Goal: Information Seeking & Learning: Check status

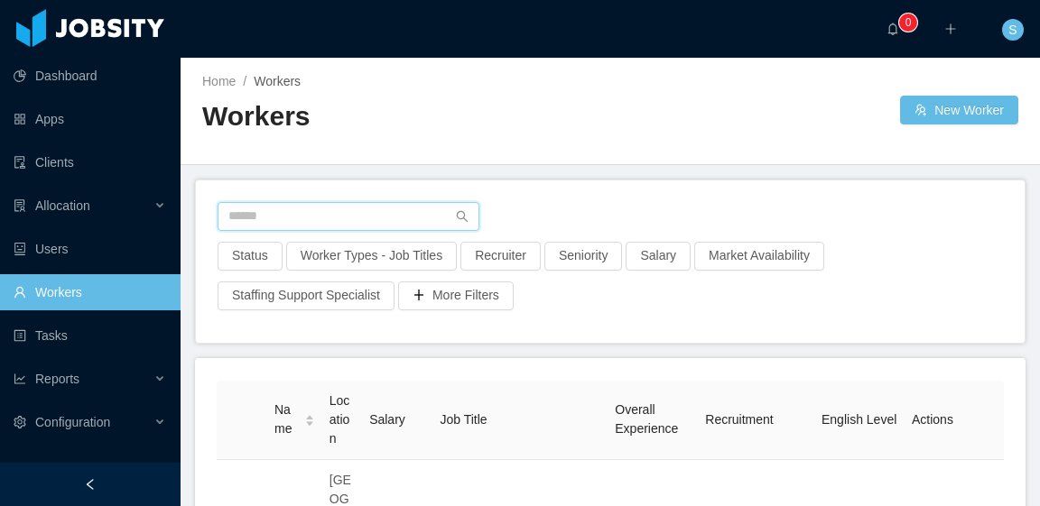
click at [350, 209] on input "text" at bounding box center [349, 216] width 262 height 29
paste input "**********"
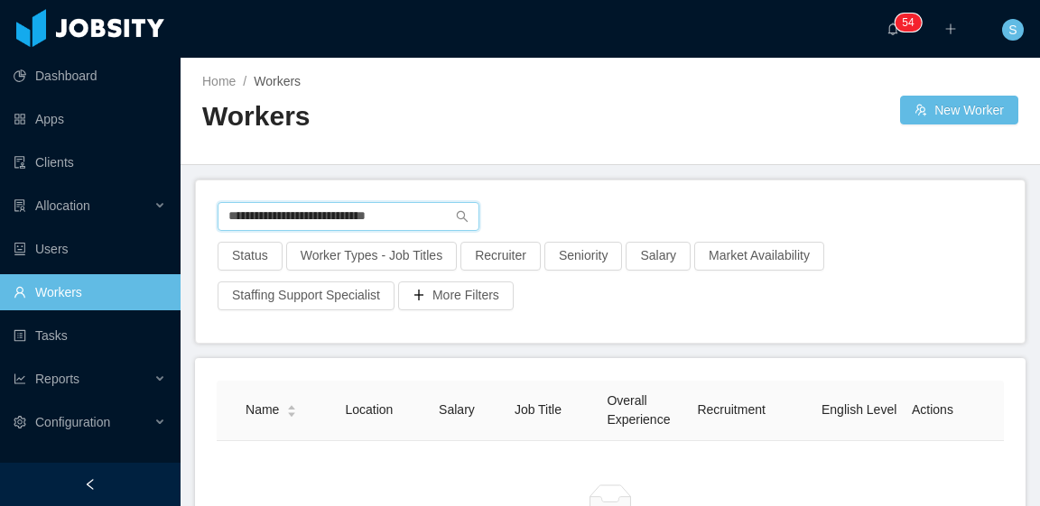
type input "**********"
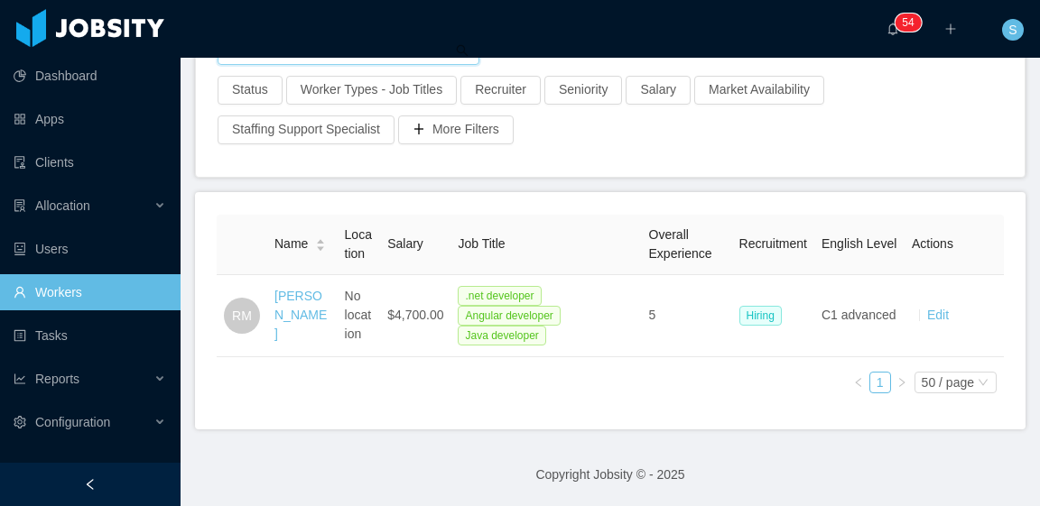
scroll to position [179, 0]
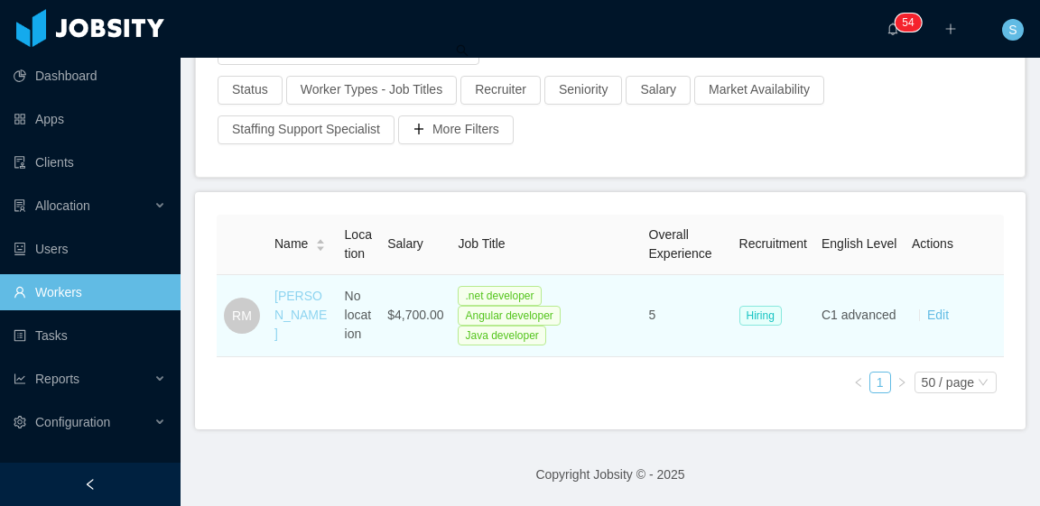
click at [301, 289] on link "Ronald Montero" at bounding box center [300, 315] width 52 height 52
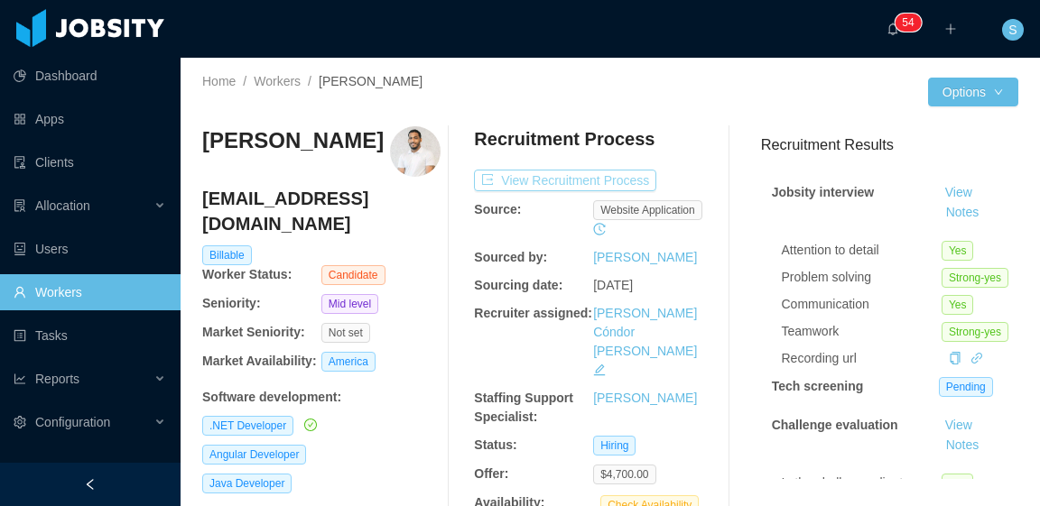
click at [622, 175] on button "View Recruitment Process" at bounding box center [565, 181] width 182 height 22
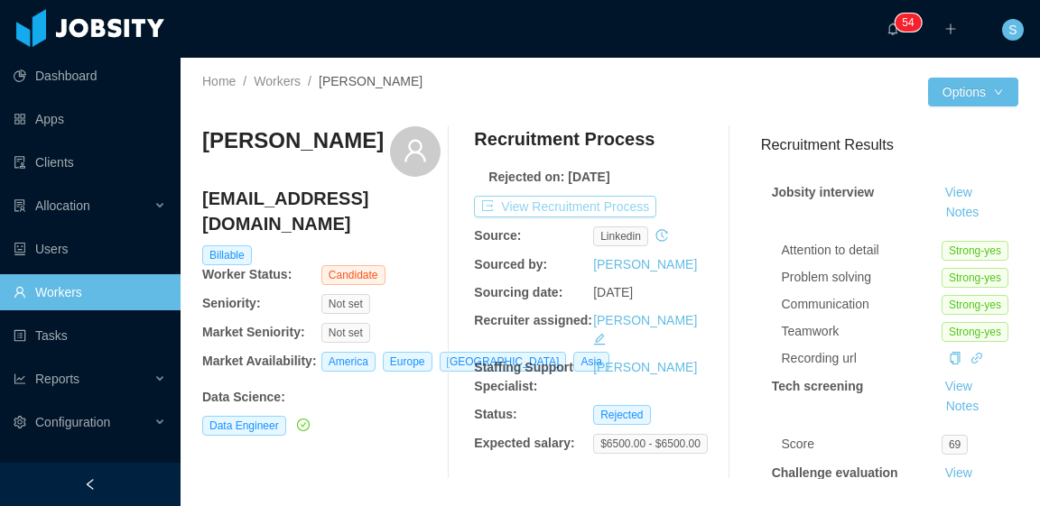
click at [617, 205] on button "View Recruitment Process" at bounding box center [565, 207] width 182 height 22
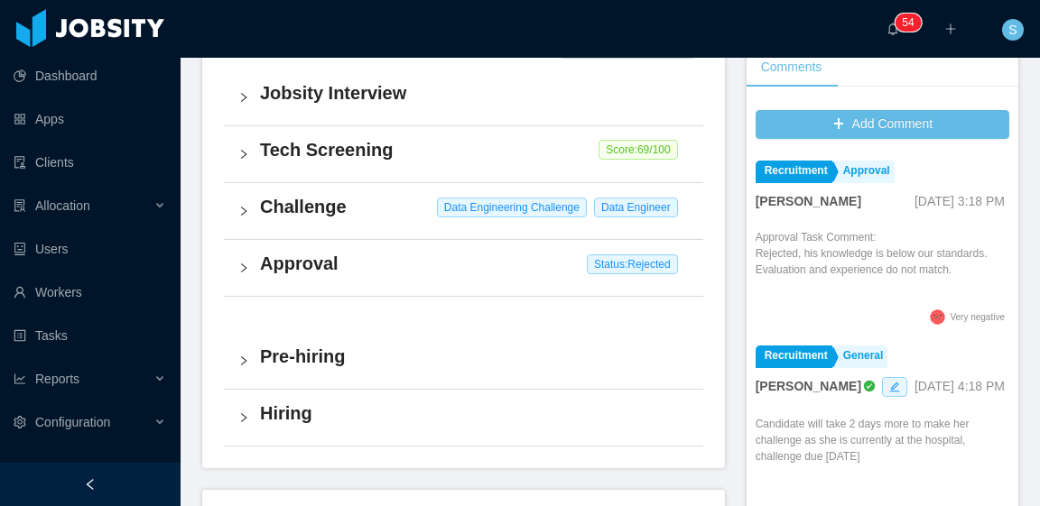
scroll to position [542, 0]
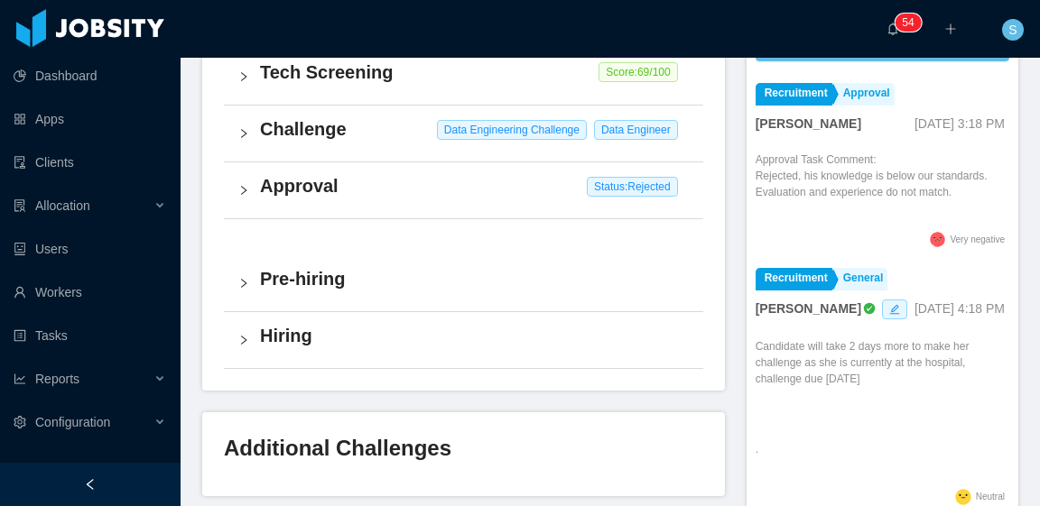
click at [327, 337] on h4 "Hiring" at bounding box center [474, 335] width 429 height 25
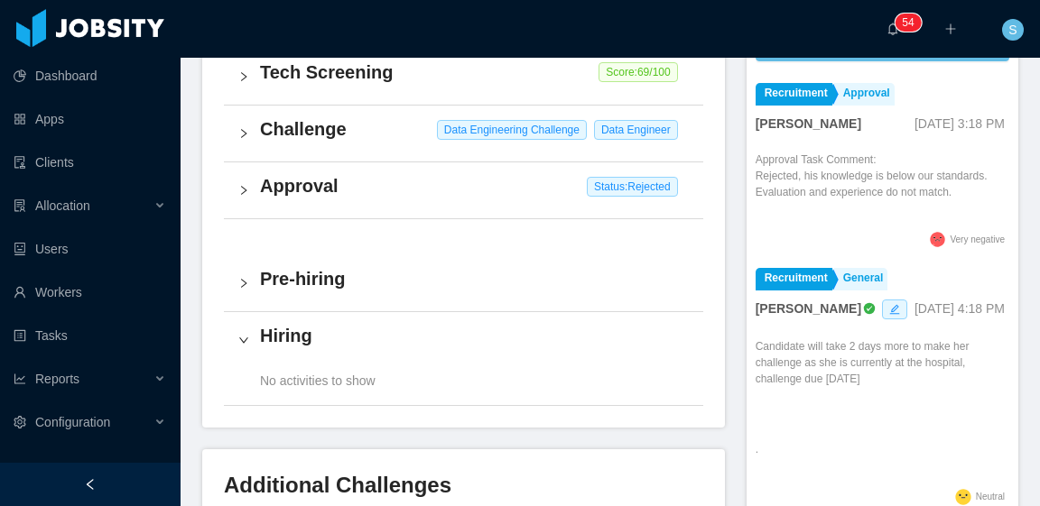
click at [344, 276] on h4 "Pre-hiring" at bounding box center [474, 278] width 429 height 25
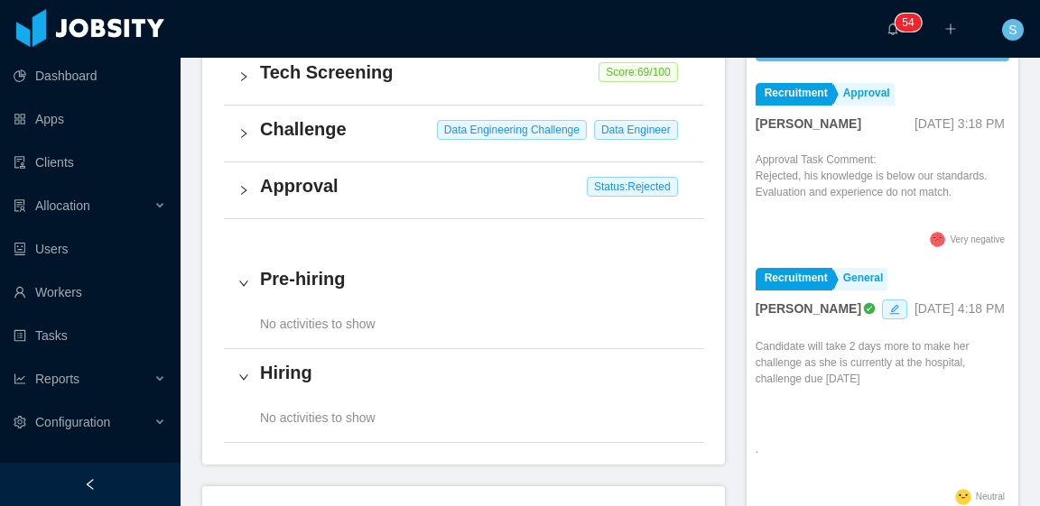
click at [315, 200] on div "Approval Status: Rejected" at bounding box center [463, 190] width 479 height 56
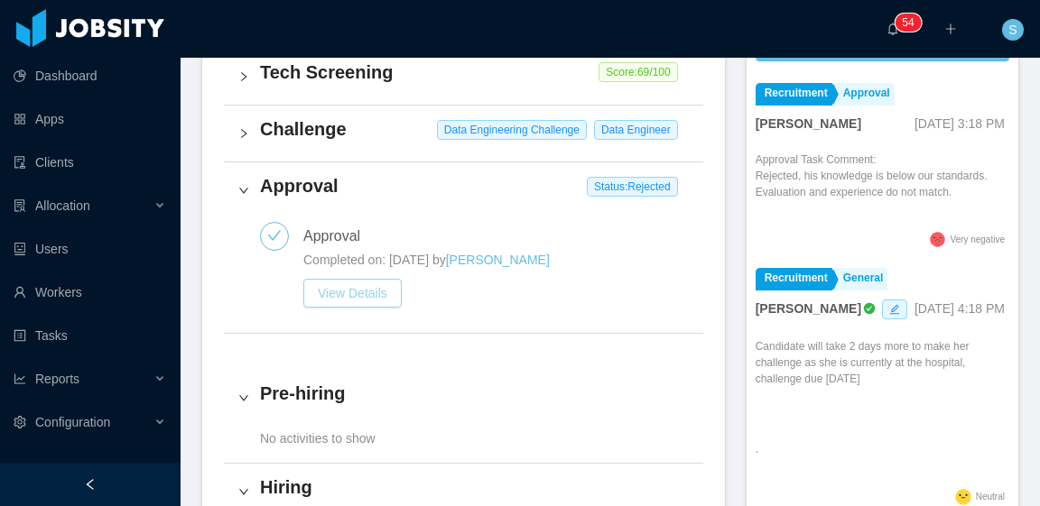
click at [370, 290] on button "View Details" at bounding box center [352, 293] width 98 height 29
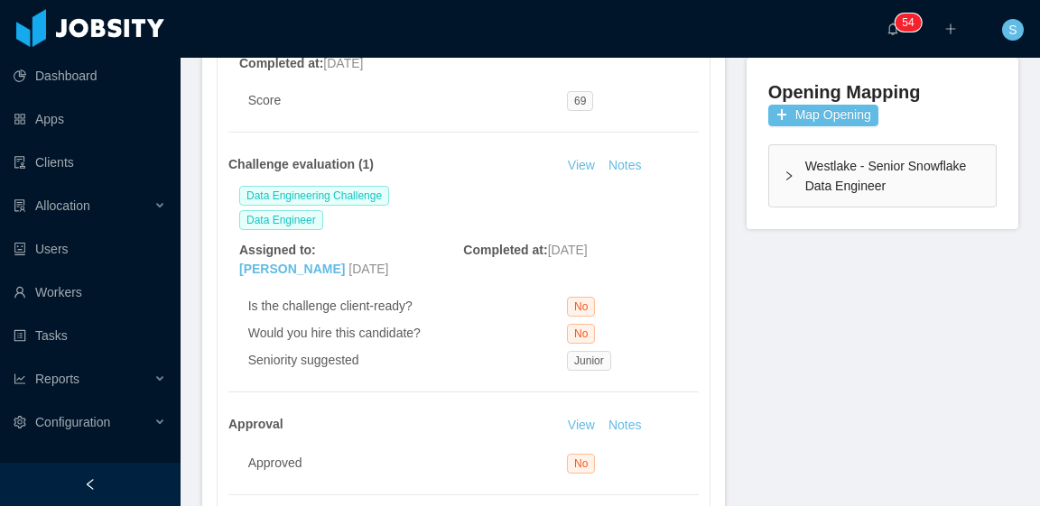
scroll to position [455, 0]
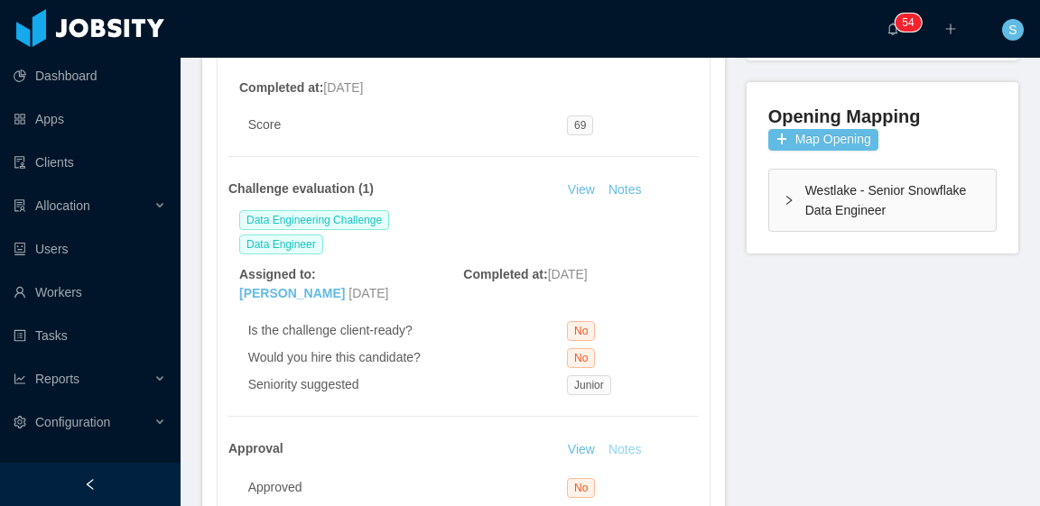
click at [625, 445] on button "Notes" at bounding box center [625, 451] width 48 height 22
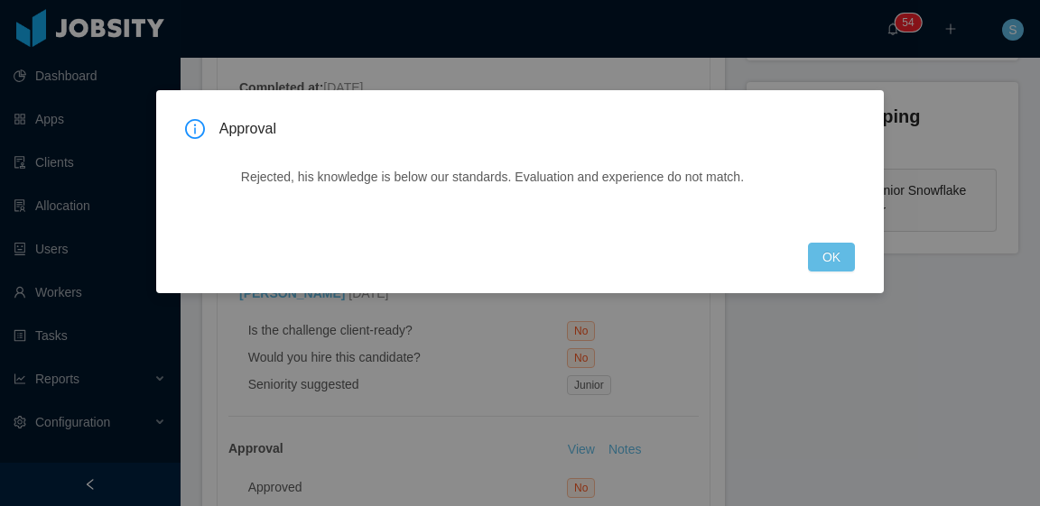
drag, startPoint x: 760, startPoint y: 179, endPoint x: 242, endPoint y: 182, distance: 518.1
click at [242, 182] on p "Rejected, his knowledge is below our standards. Evaluation and experience do no…" at bounding box center [524, 177] width 566 height 19
copy p "Rejected, his knowledge is below our standards. Evaluation and experience do no…"
click at [847, 259] on button "OK" at bounding box center [831, 257] width 47 height 29
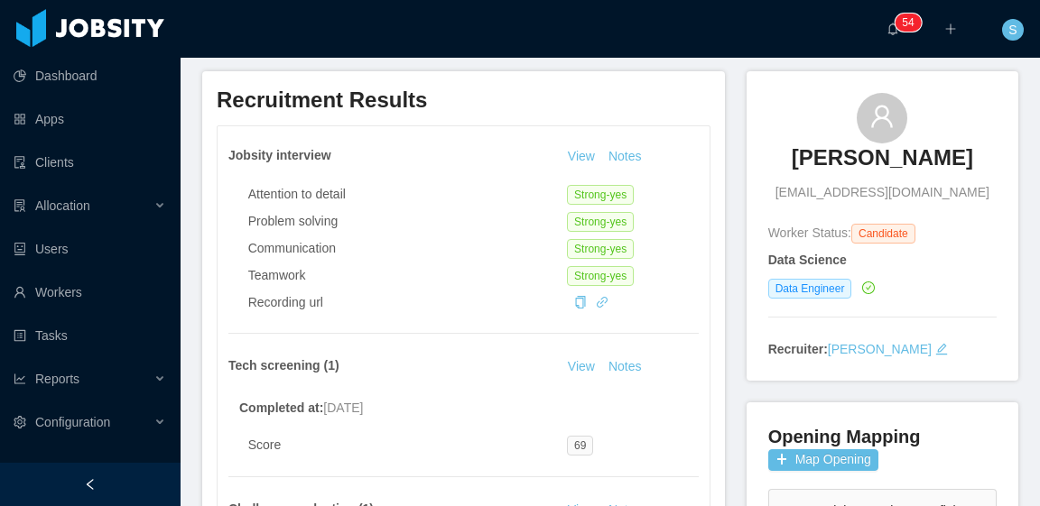
scroll to position [0, 0]
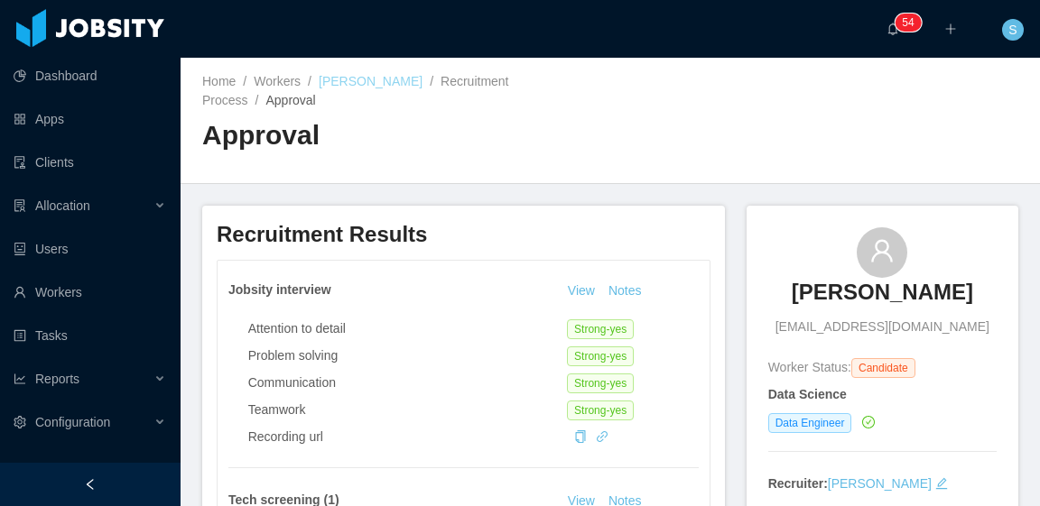
click at [359, 80] on link "Jaquelin MAMANI" at bounding box center [371, 81] width 104 height 14
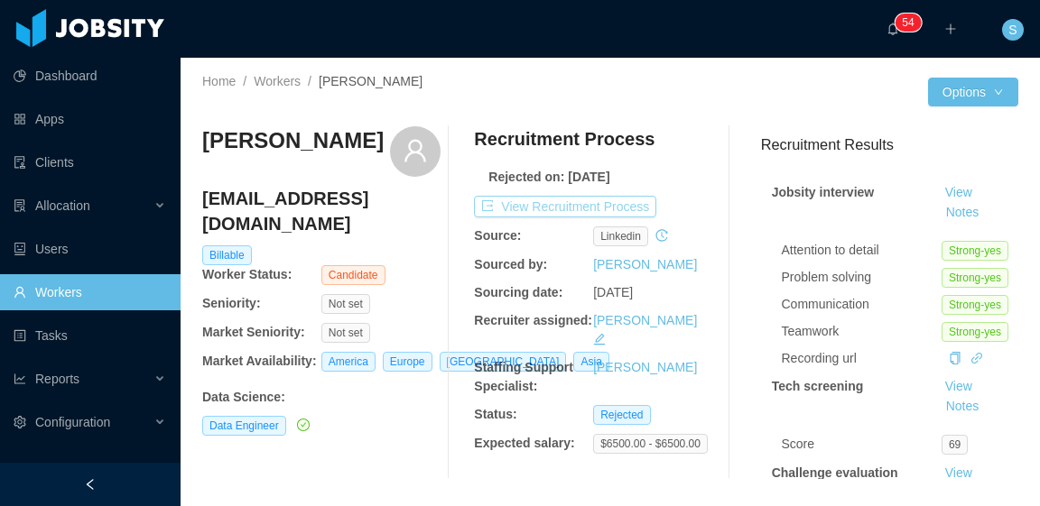
click at [636, 203] on button "View Recruitment Process" at bounding box center [565, 207] width 182 height 22
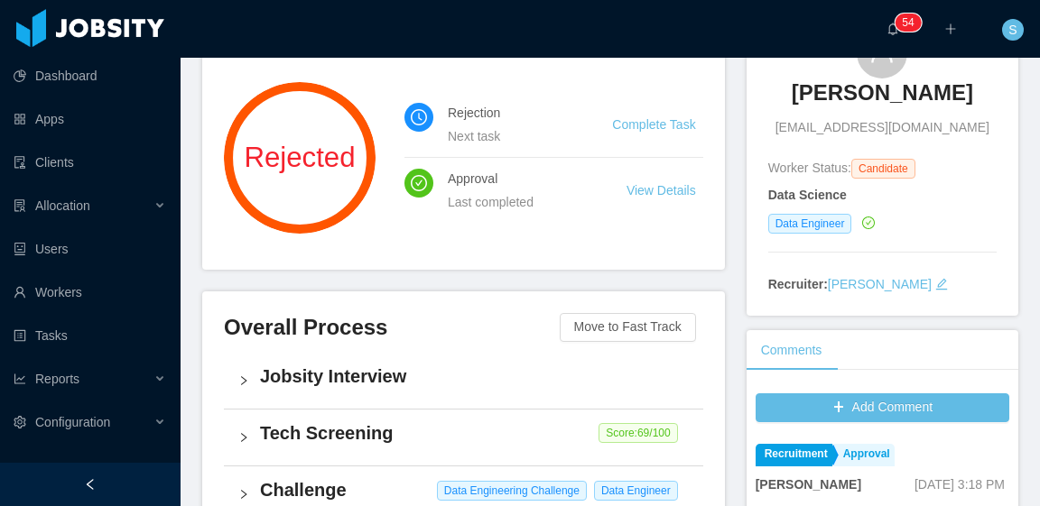
scroll to position [361, 0]
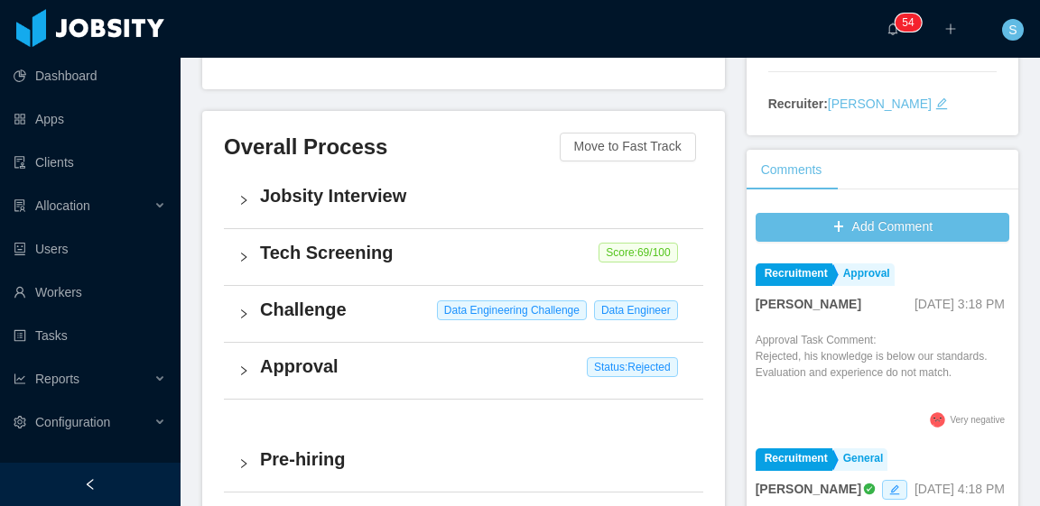
click at [336, 375] on h4 "Approval" at bounding box center [474, 366] width 429 height 25
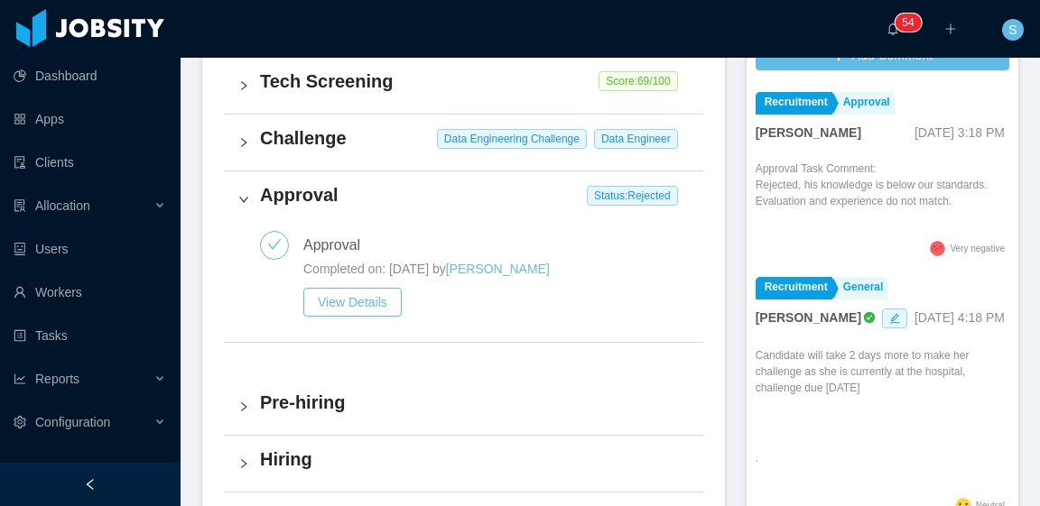
scroll to position [542, 0]
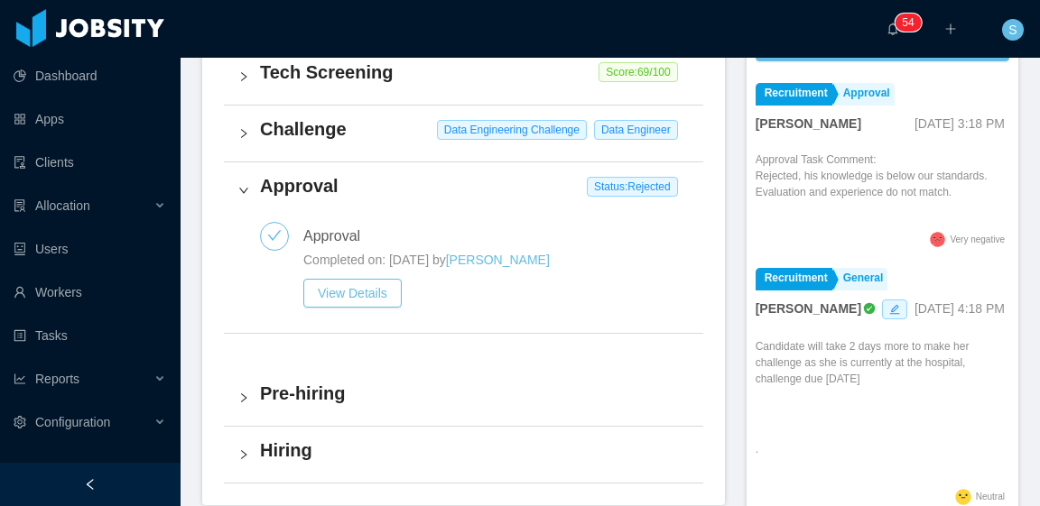
click at [950, 239] on span "Very negative" at bounding box center [977, 240] width 55 height 10
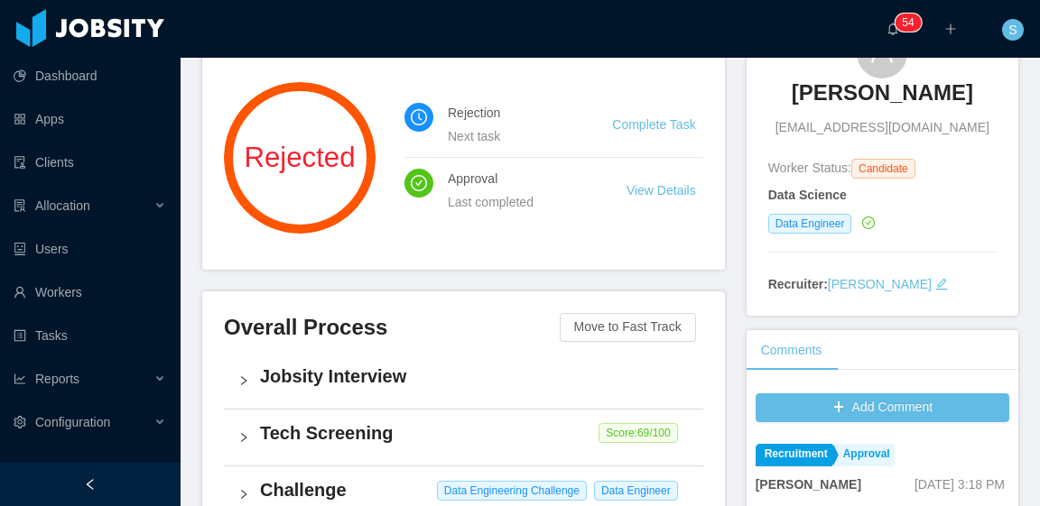
scroll to position [0, 0]
